Goal: Task Accomplishment & Management: Complete application form

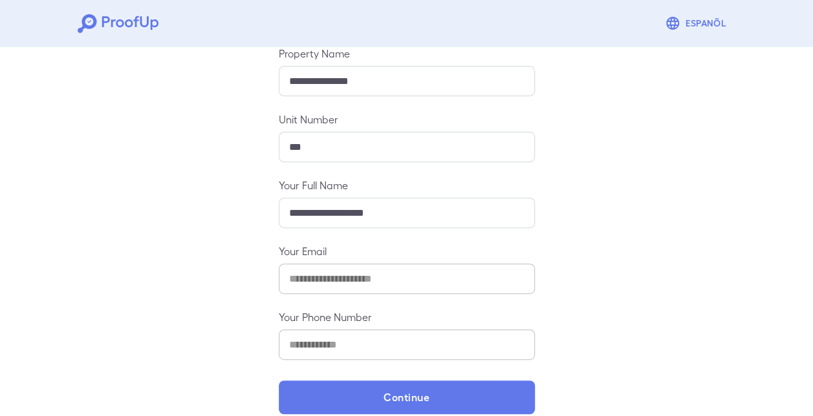
scroll to position [169, 0]
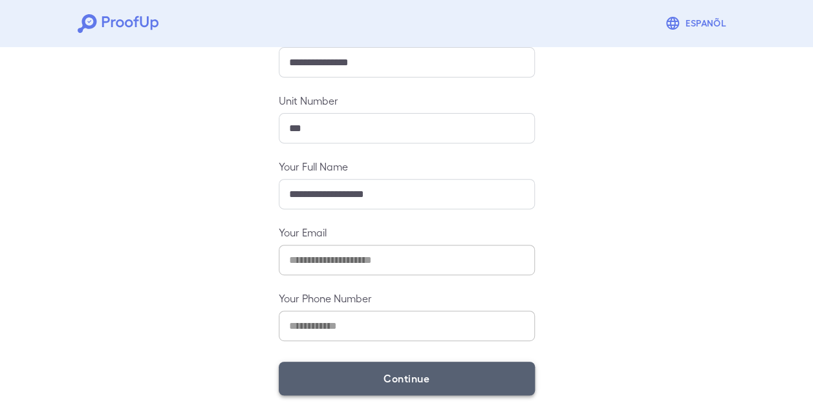
click at [441, 381] on button "Continue" at bounding box center [407, 379] width 256 height 34
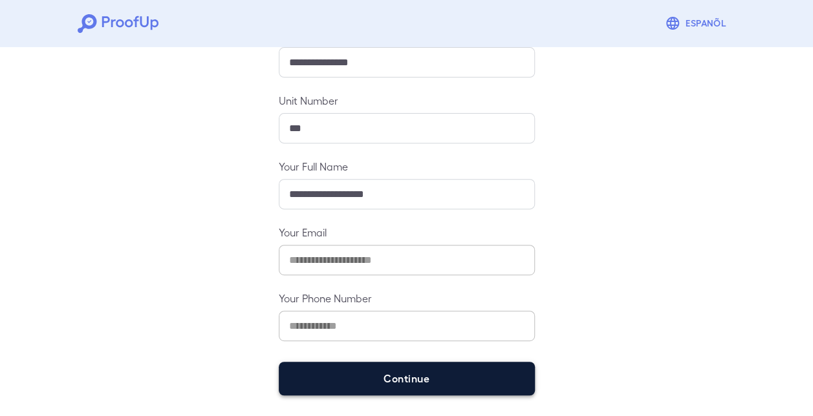
scroll to position [151, 0]
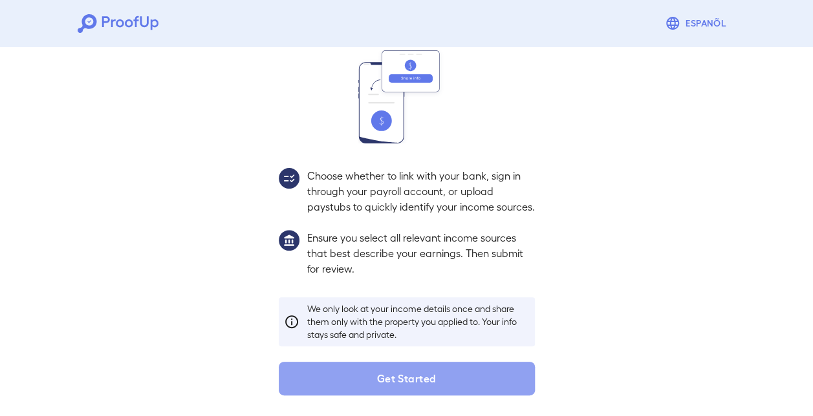
click at [441, 381] on button "Get Started" at bounding box center [407, 379] width 256 height 34
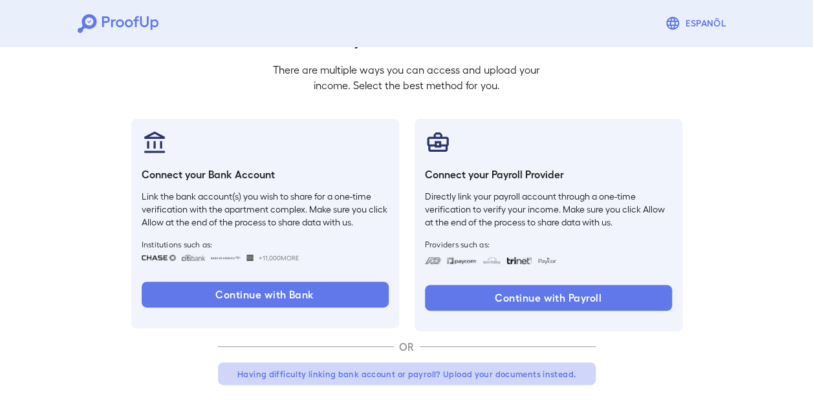
click at [449, 368] on button "Having difficulty linking bank account or payroll? Upload your documents instea…" at bounding box center [407, 374] width 378 height 23
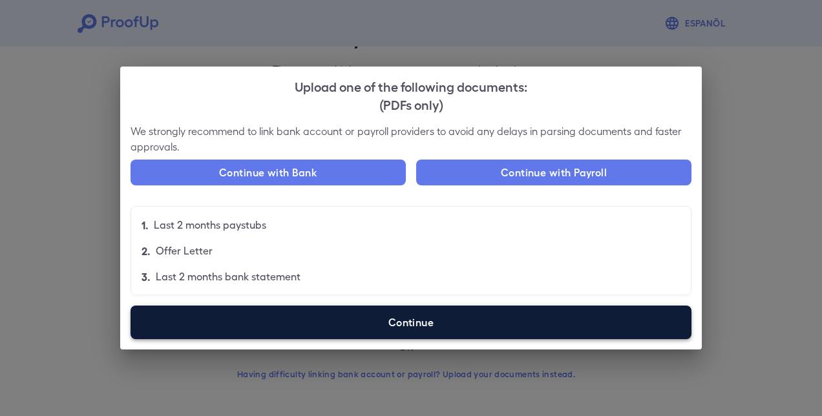
click at [423, 313] on label "Continue" at bounding box center [411, 323] width 561 height 34
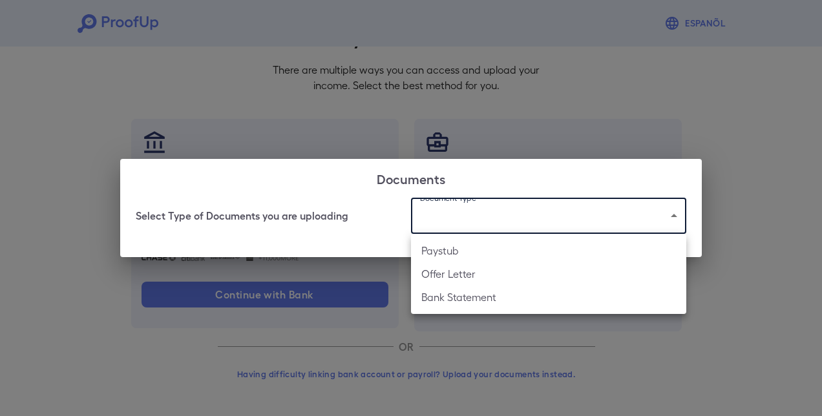
click at [524, 207] on body "Espanõl Go back How Would You Like to Verify Your Income? There are multiple wa…" at bounding box center [411, 169] width 822 height 494
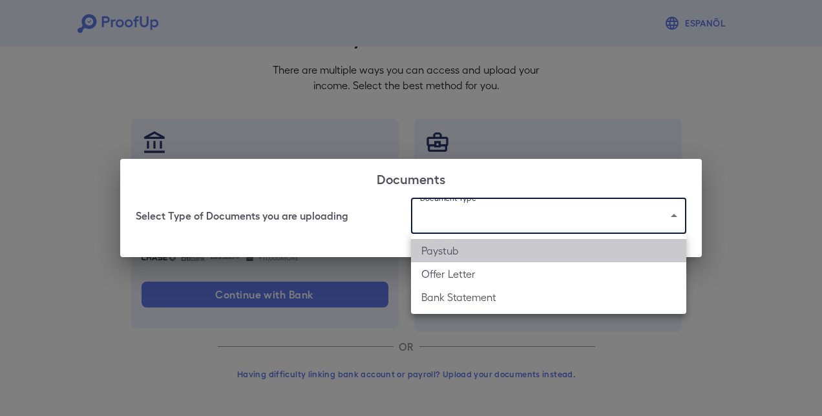
click at [482, 246] on li "Paystub" at bounding box center [548, 250] width 275 height 23
type input "*******"
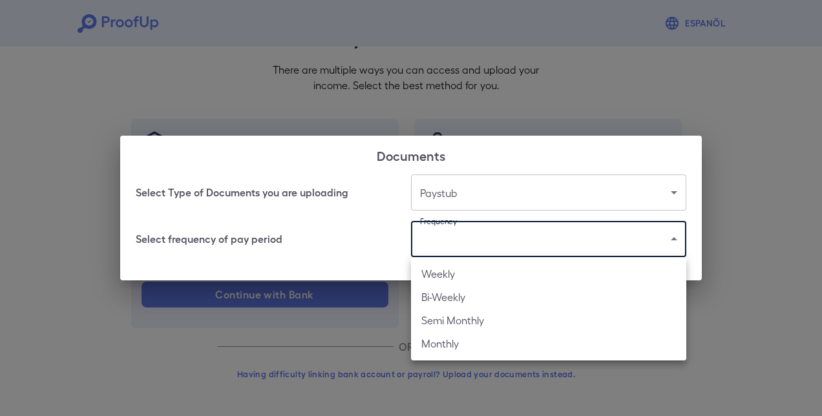
click at [478, 238] on body "Espanõl Go back How Would You Like to Verify Your Income? There are multiple wa…" at bounding box center [411, 169] width 822 height 494
click at [473, 271] on li "Weekly" at bounding box center [548, 273] width 275 height 23
type input "******"
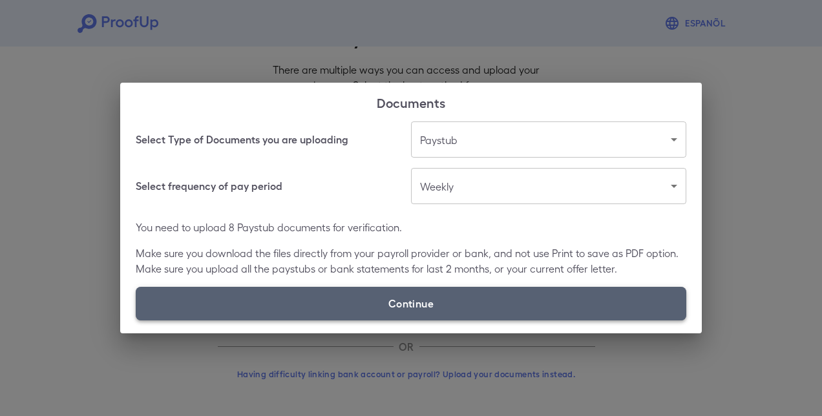
click at [453, 298] on label "Continue" at bounding box center [411, 304] width 551 height 34
click at [136, 320] on input "Continue" at bounding box center [136, 320] width 1 height 1
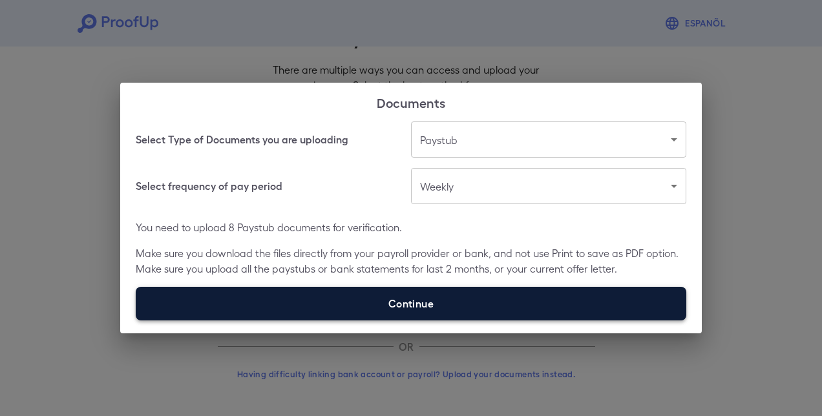
type input "**********"
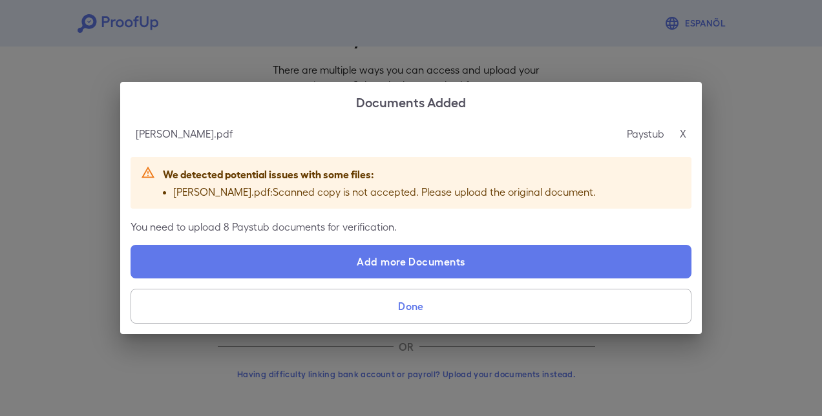
click at [683, 134] on p "X" at bounding box center [683, 134] width 6 height 16
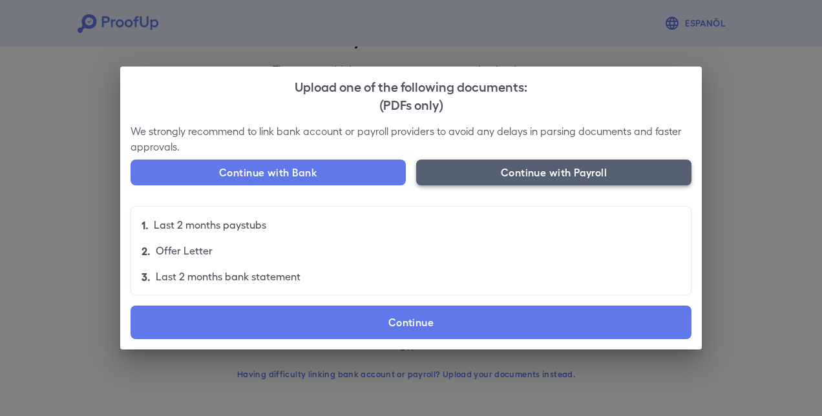
click at [539, 166] on button "Continue with Payroll" at bounding box center [553, 173] width 275 height 26
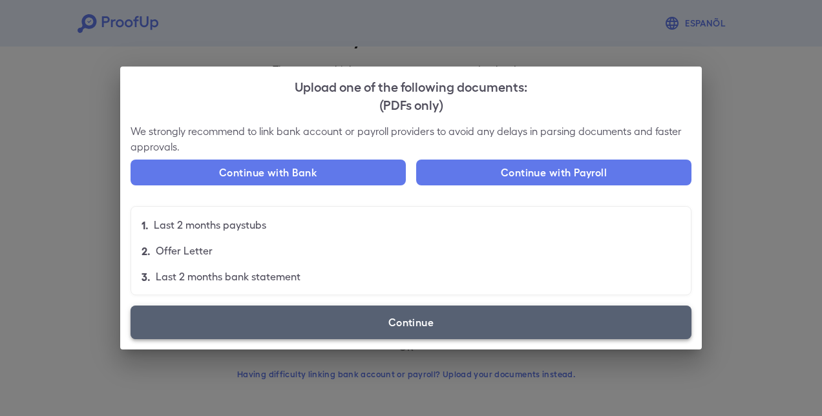
click at [400, 323] on label "Continue" at bounding box center [411, 323] width 561 height 34
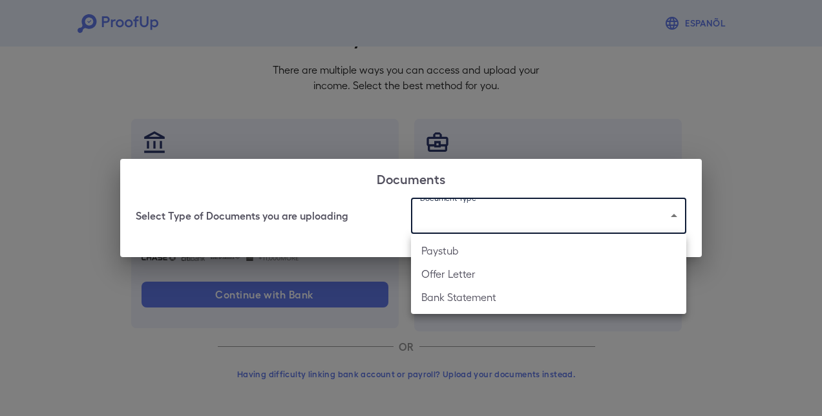
click at [443, 215] on body "Espanõl Go back How Would You Like to Verify Your Income? There are multiple wa…" at bounding box center [411, 169] width 822 height 494
click at [441, 252] on li "Paystub" at bounding box center [548, 250] width 275 height 23
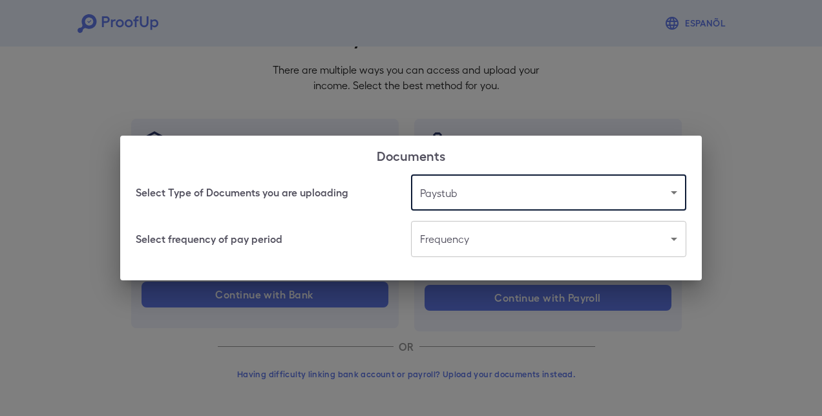
type input "*******"
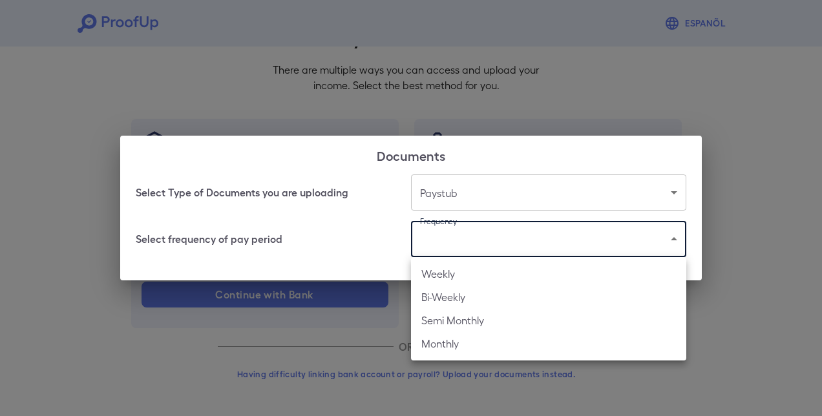
click at [462, 241] on body "Espanõl Go back How Would You Like to Verify Your Income? There are multiple wa…" at bounding box center [411, 169] width 822 height 494
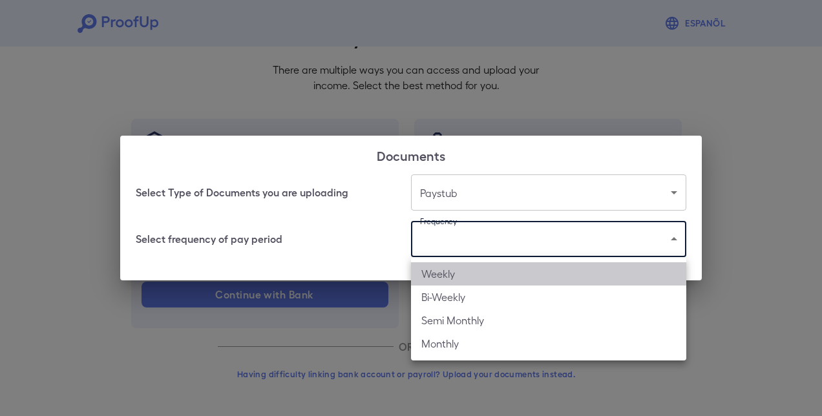
click at [451, 276] on li "Weekly" at bounding box center [548, 273] width 275 height 23
type input "******"
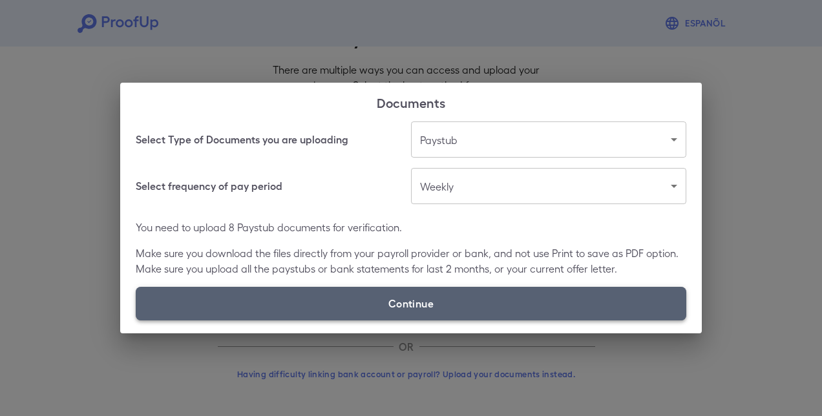
click at [412, 302] on label "Continue" at bounding box center [411, 304] width 551 height 34
click at [136, 320] on input "Continue" at bounding box center [136, 320] width 1 height 1
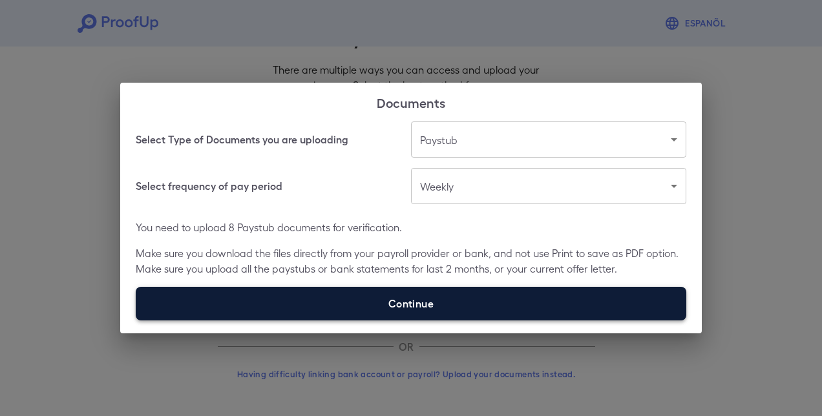
type input "**********"
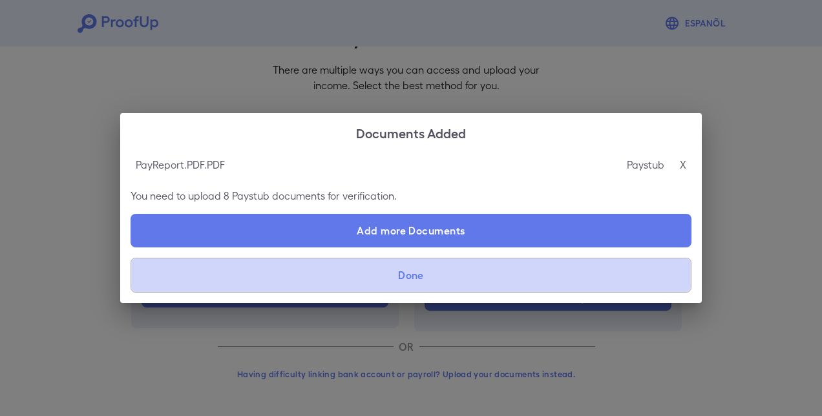
click at [428, 274] on button "Done" at bounding box center [411, 275] width 561 height 35
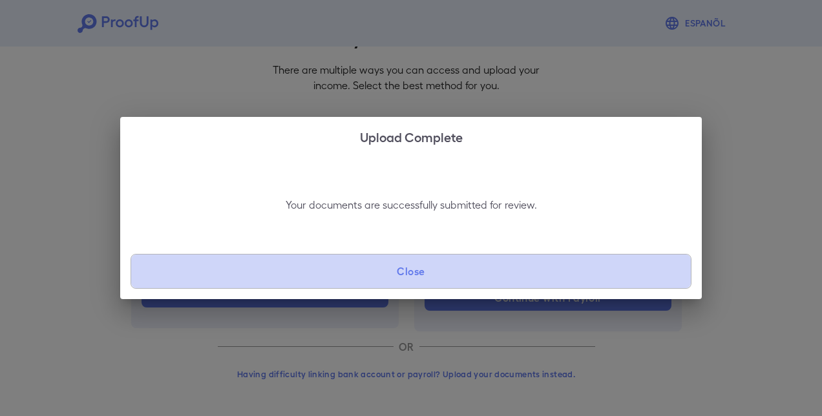
click at [428, 274] on button "Close" at bounding box center [411, 271] width 561 height 35
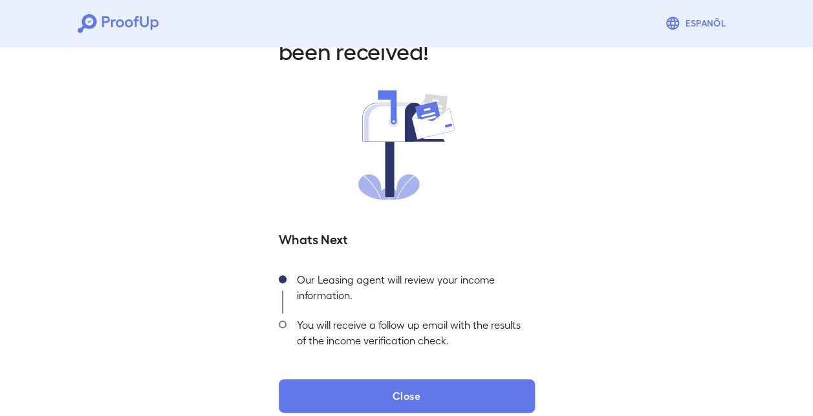
scroll to position [79, 0]
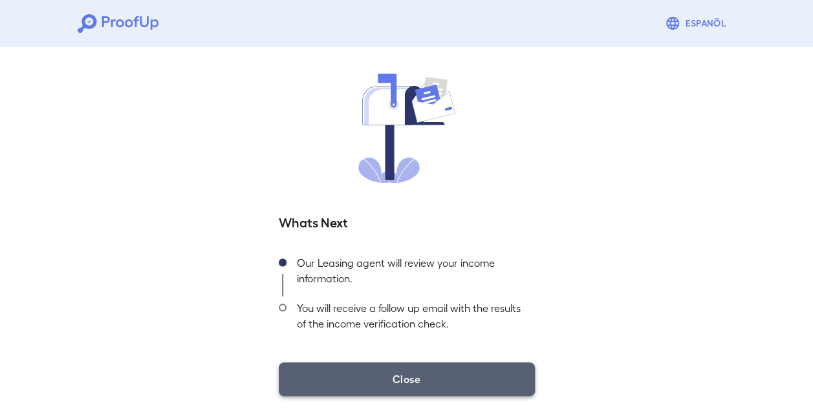
click at [383, 377] on button "Close" at bounding box center [407, 380] width 256 height 34
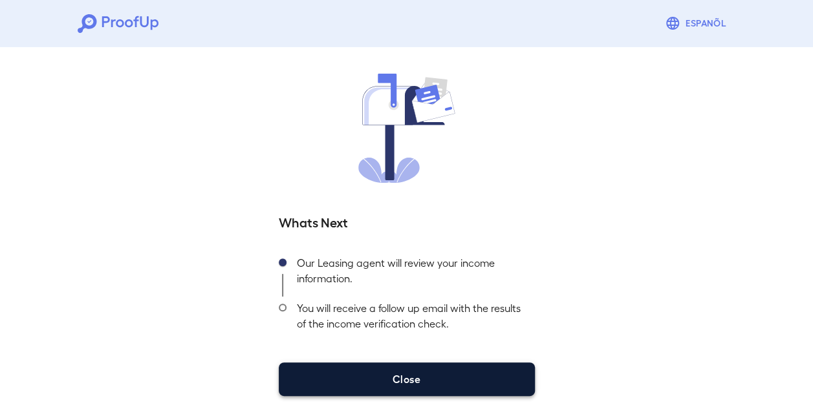
click at [409, 377] on button "Close" at bounding box center [407, 380] width 256 height 34
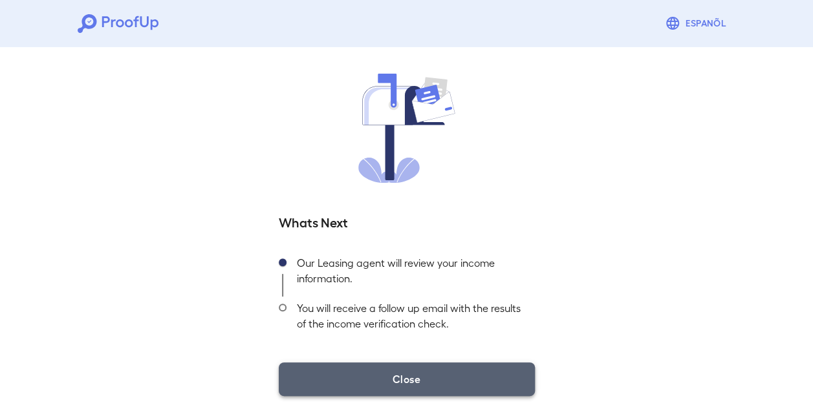
click at [386, 376] on button "Close" at bounding box center [407, 380] width 256 height 34
